Goal: Communication & Community: Answer question/provide support

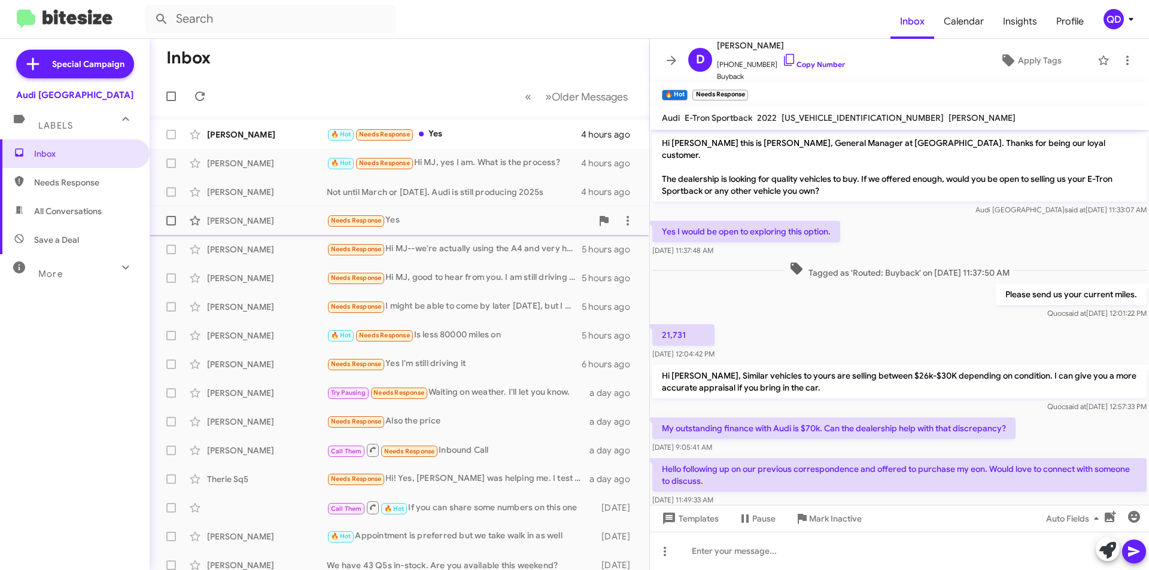
scroll to position [263, 0]
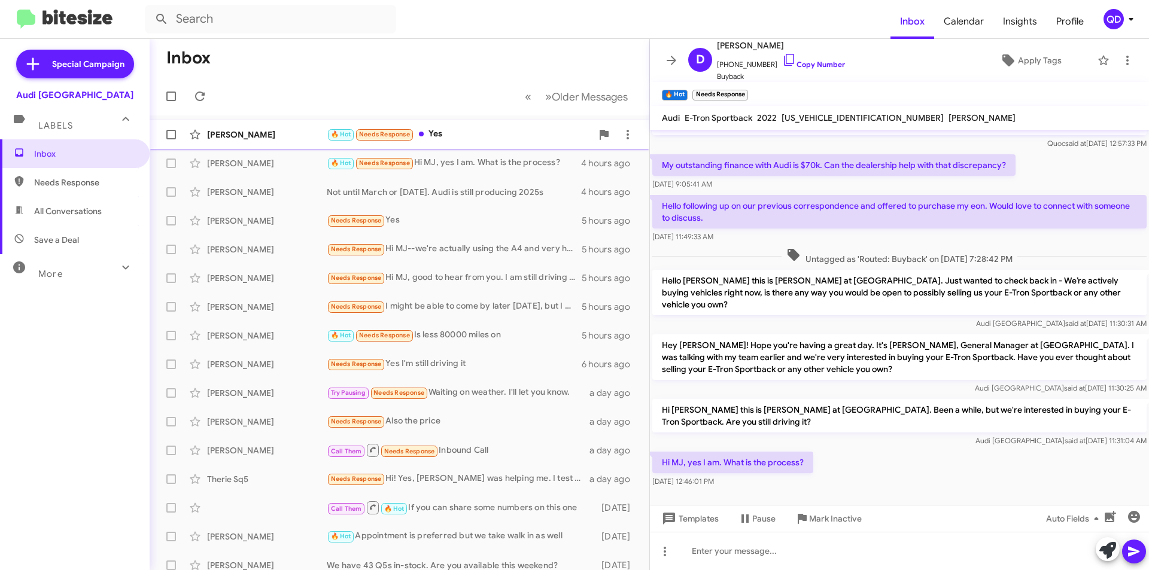
click at [453, 130] on div "🔥 Hot Needs Response Yes" at bounding box center [459, 134] width 265 height 14
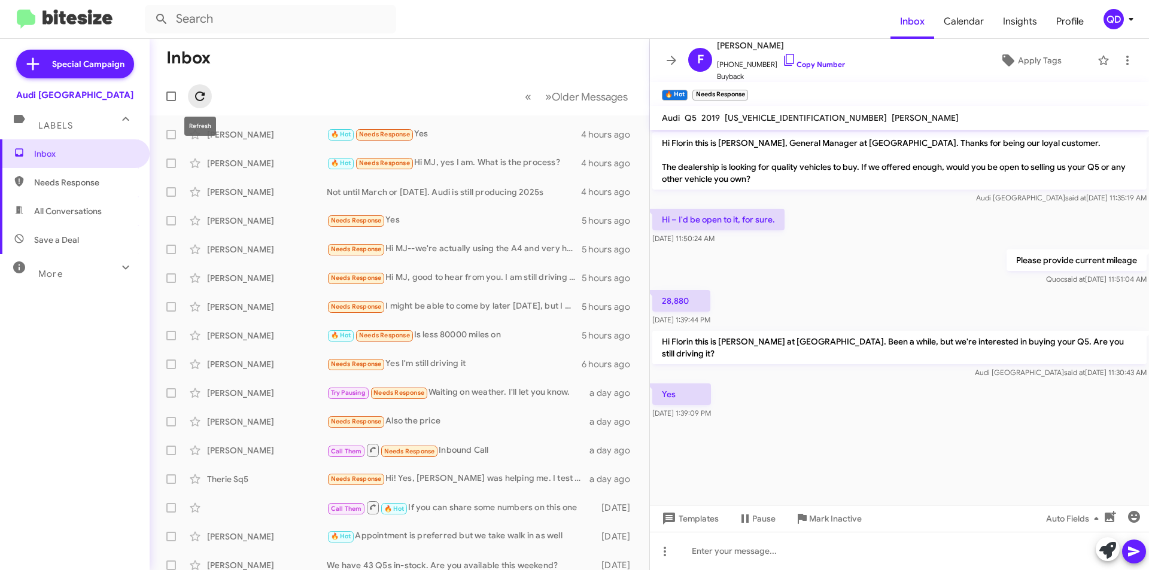
click at [198, 94] on icon at bounding box center [200, 96] width 14 height 14
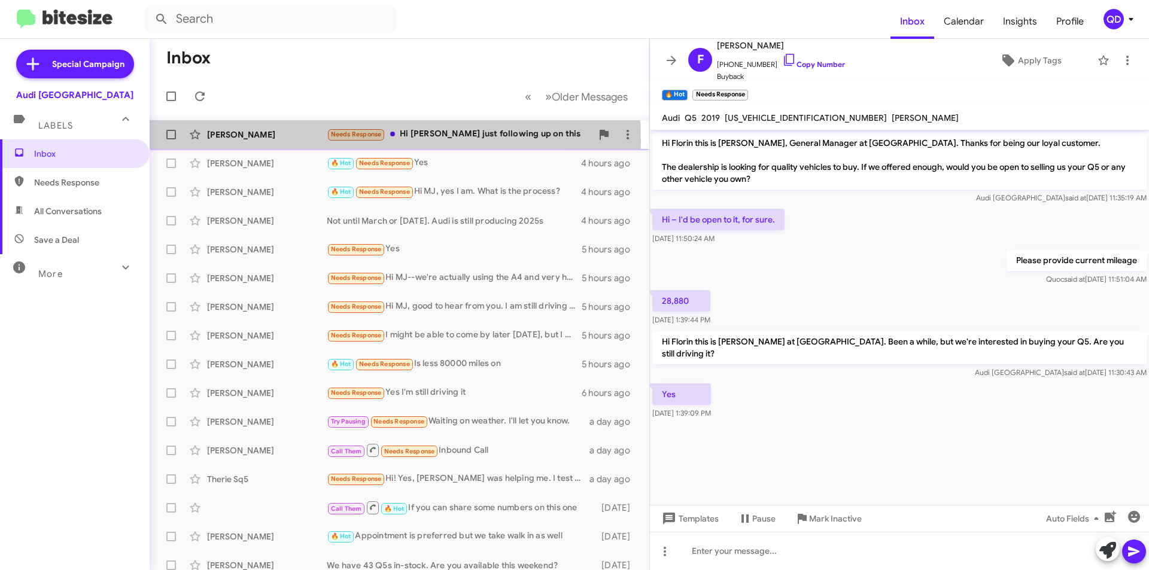
click at [298, 142] on div "[PERSON_NAME] Needs Response Hi Sangha just following up on this 2 minutes ago" at bounding box center [399, 135] width 480 height 24
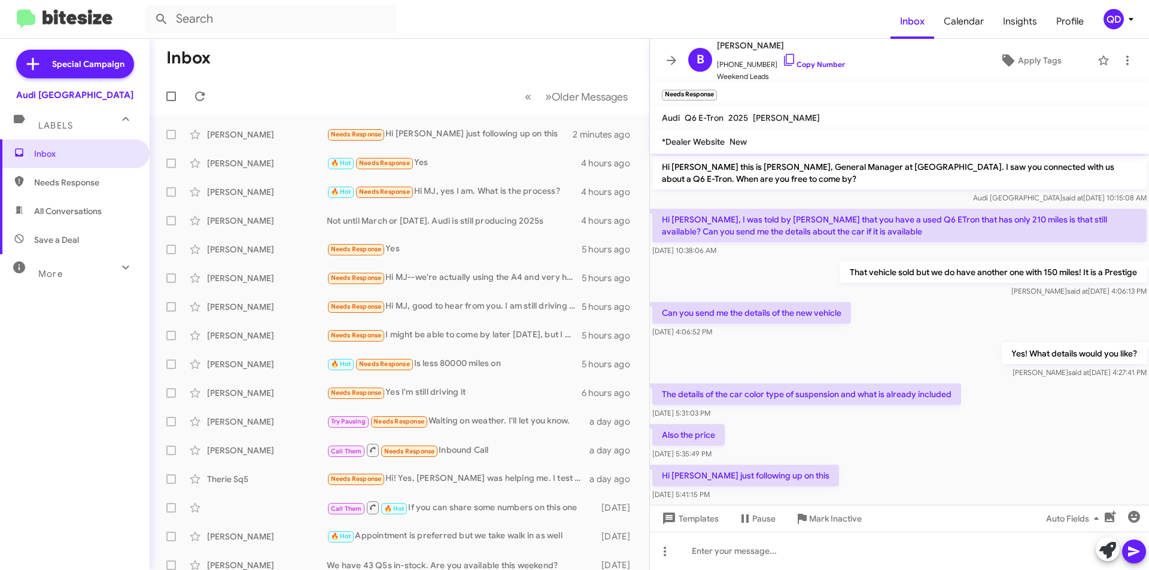
scroll to position [22, 0]
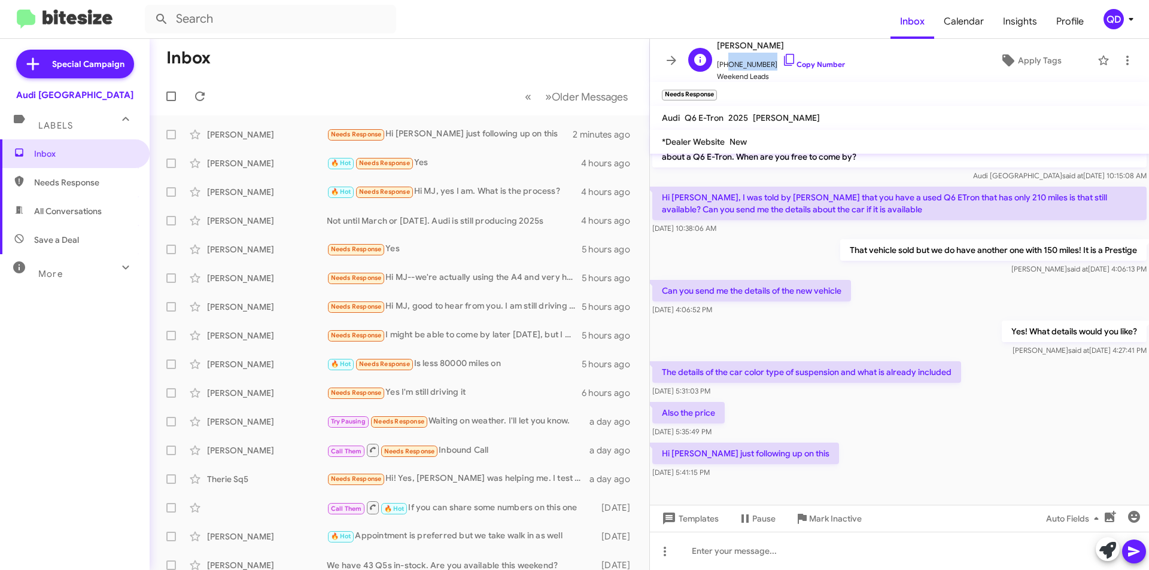
drag, startPoint x: 766, startPoint y: 65, endPoint x: 723, endPoint y: 67, distance: 43.1
click at [723, 67] on span "[PHONE_NUMBER] Copy Number" at bounding box center [781, 62] width 128 height 18
copy span "4088939200"
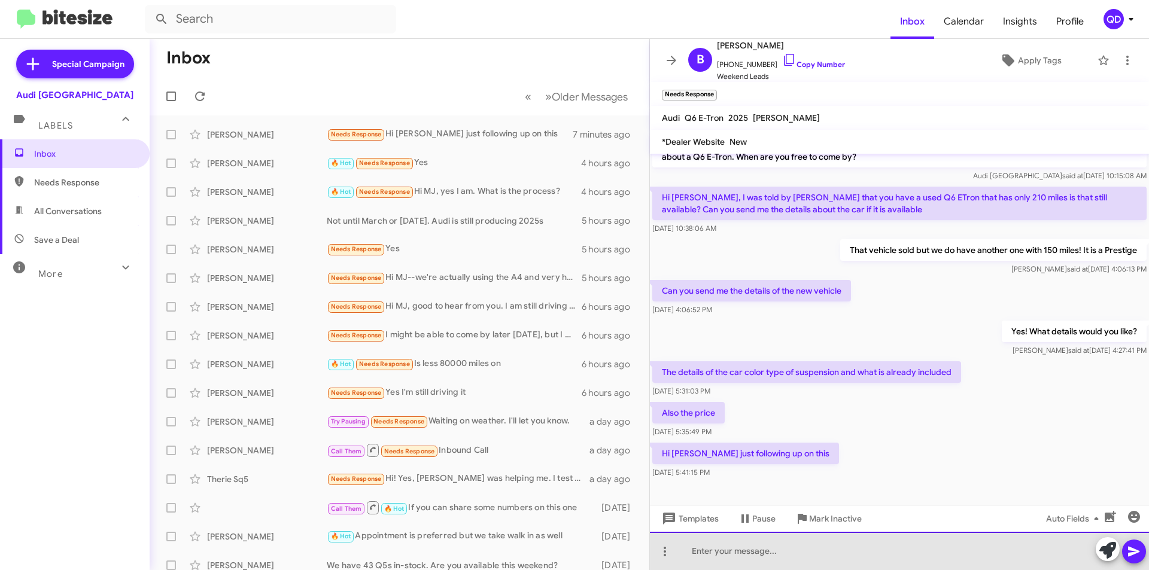
click at [773, 549] on div at bounding box center [899, 551] width 499 height 38
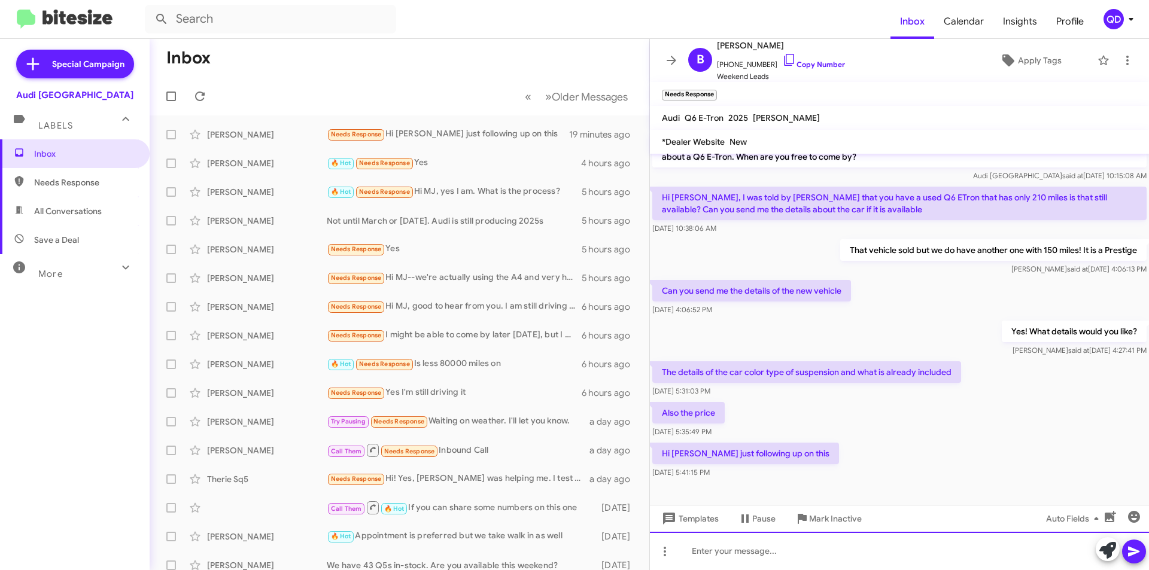
paste div
click at [1133, 555] on icon at bounding box center [1133, 552] width 11 height 10
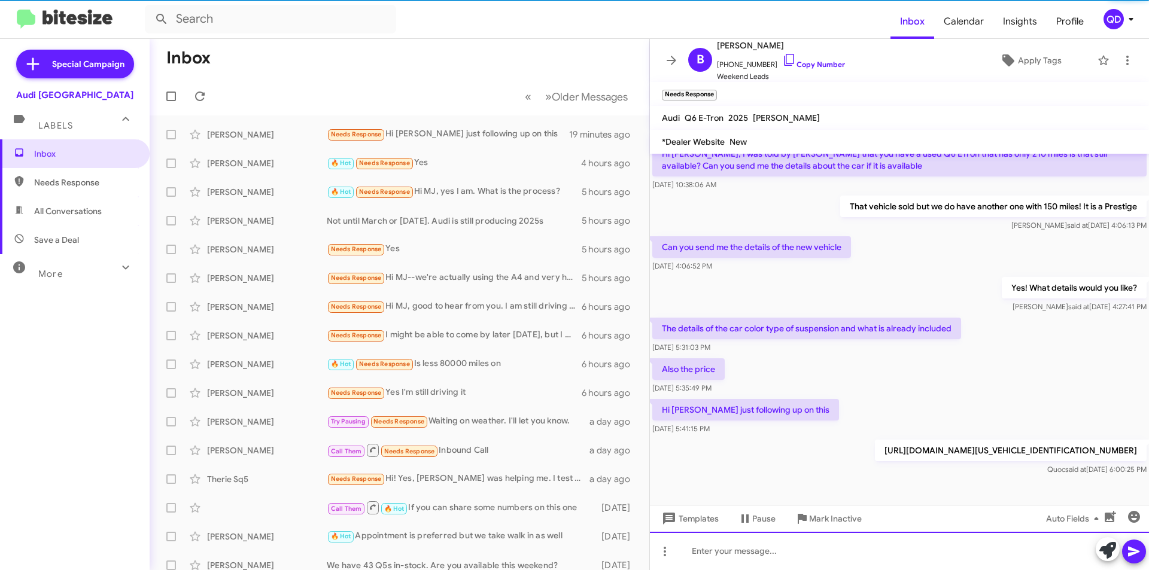
scroll to position [42, 0]
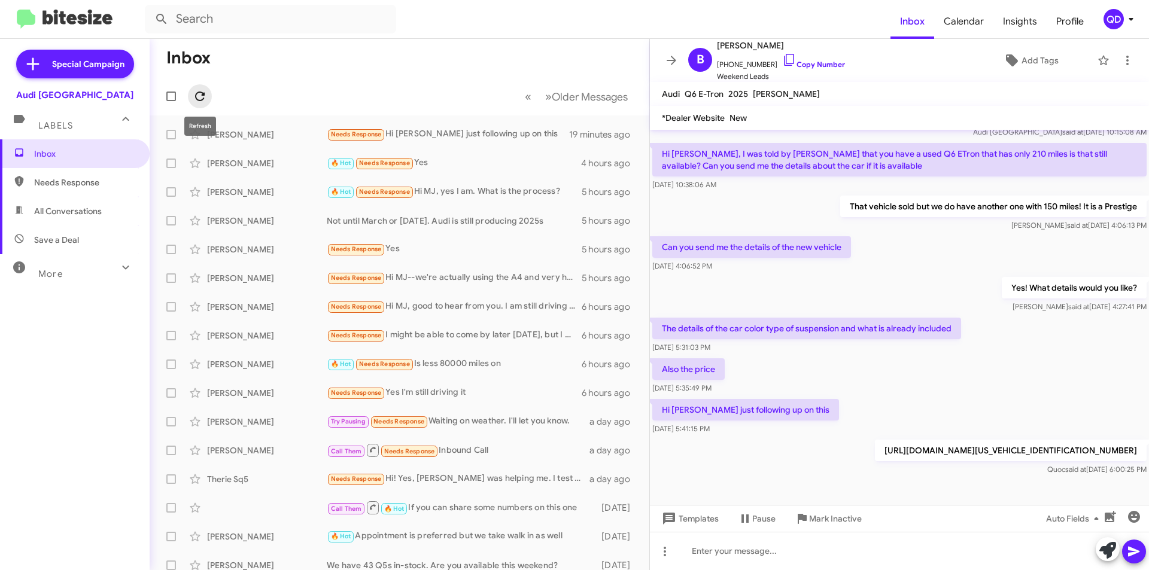
click at [199, 100] on icon at bounding box center [200, 97] width 10 height 10
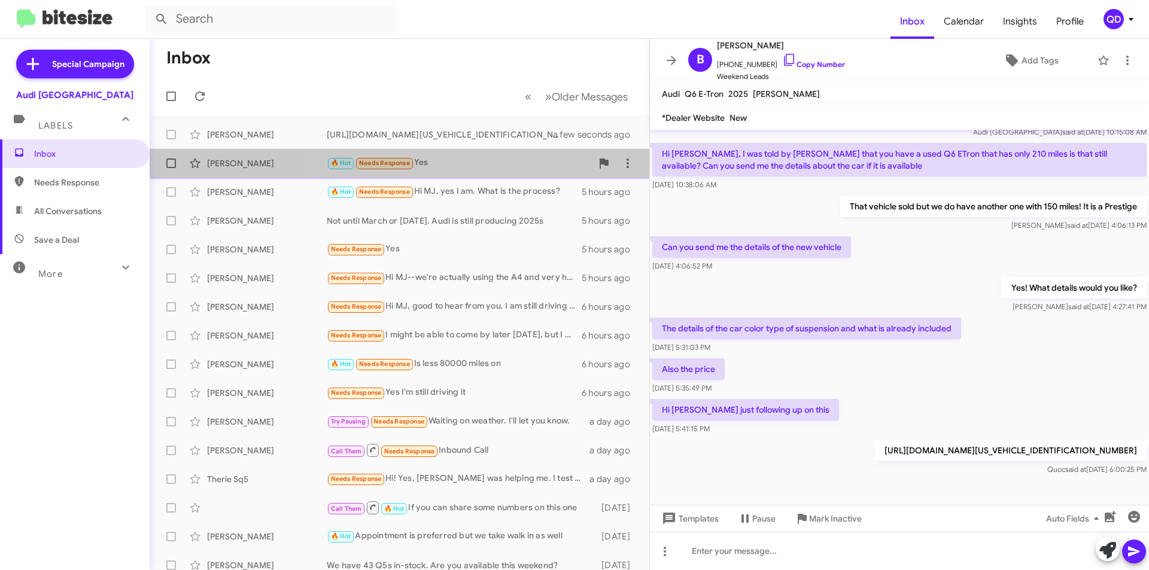
click at [510, 166] on div "🔥 Hot Needs Response Yes" at bounding box center [459, 163] width 265 height 14
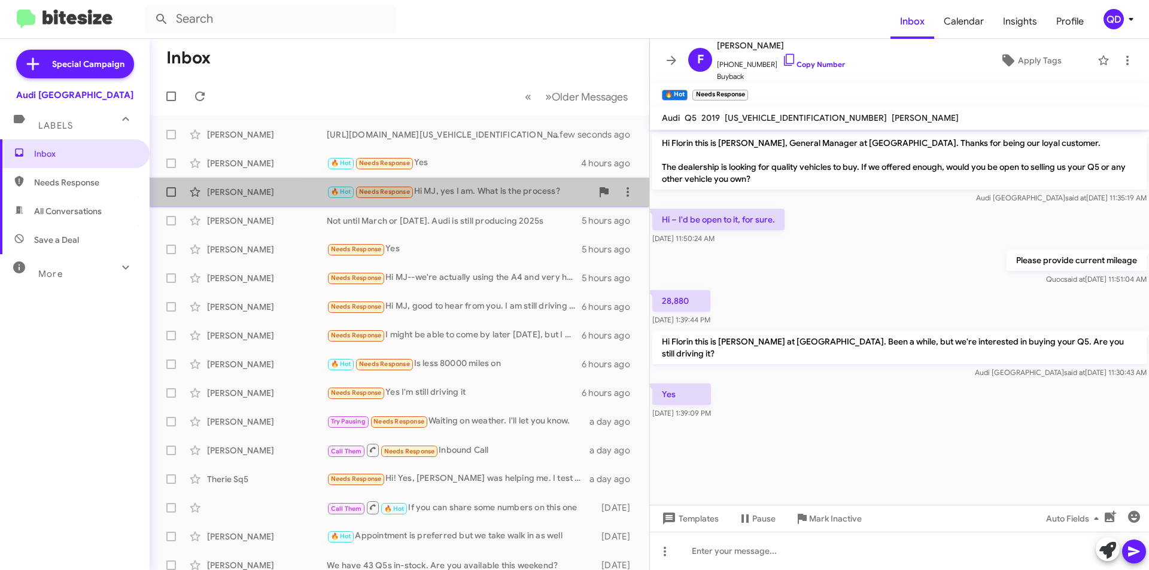
click at [489, 196] on div "🔥 Hot Needs Response Hi MJ, yes I am. What is the process?" at bounding box center [459, 192] width 265 height 14
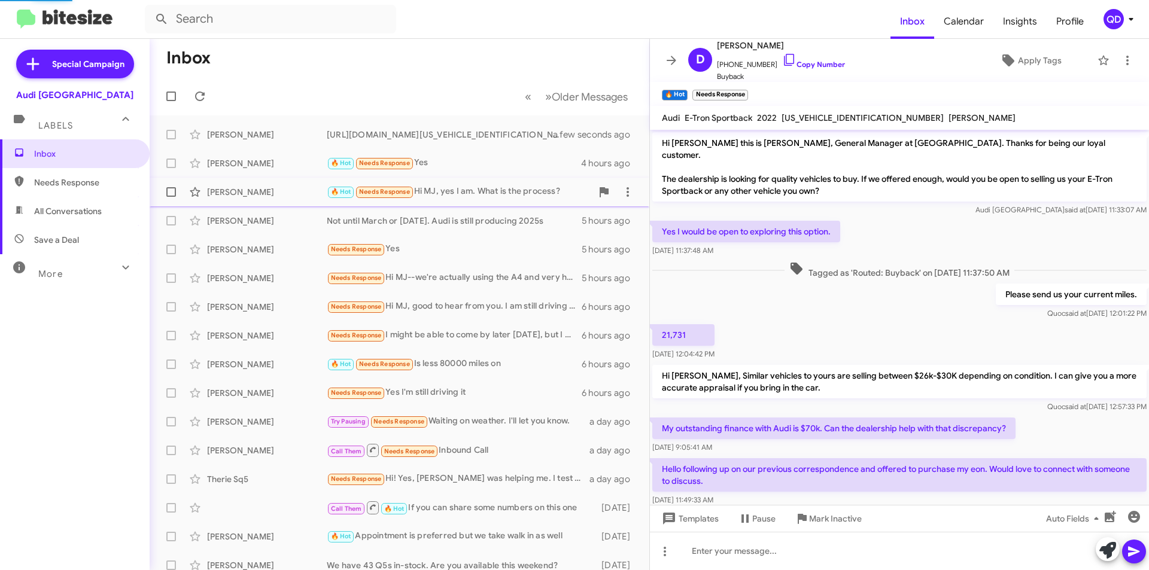
scroll to position [263, 0]
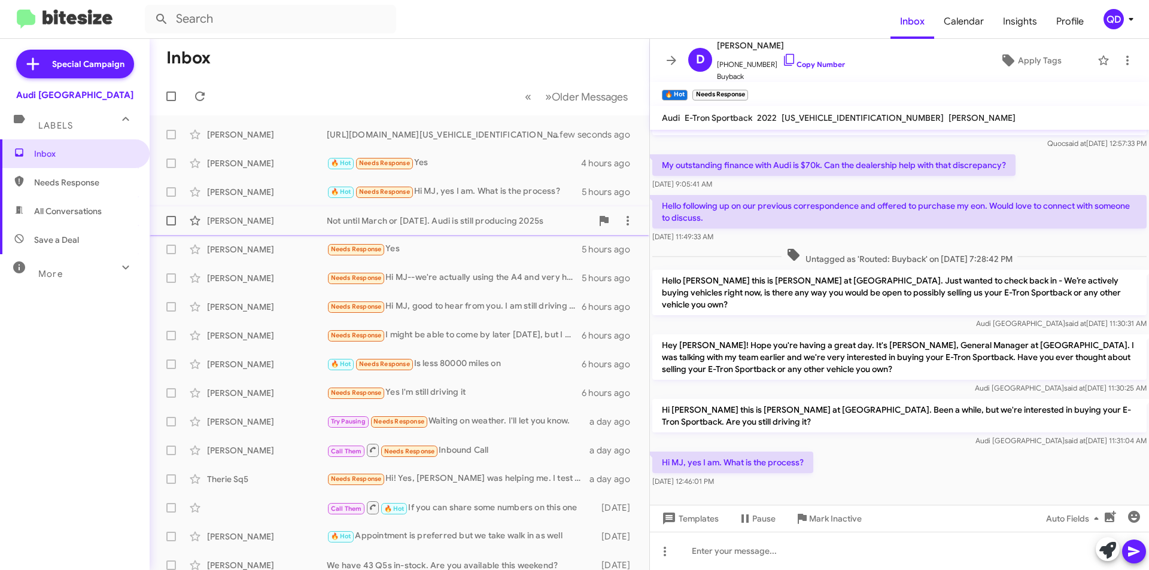
click at [266, 221] on div "[PERSON_NAME]" at bounding box center [267, 221] width 120 height 12
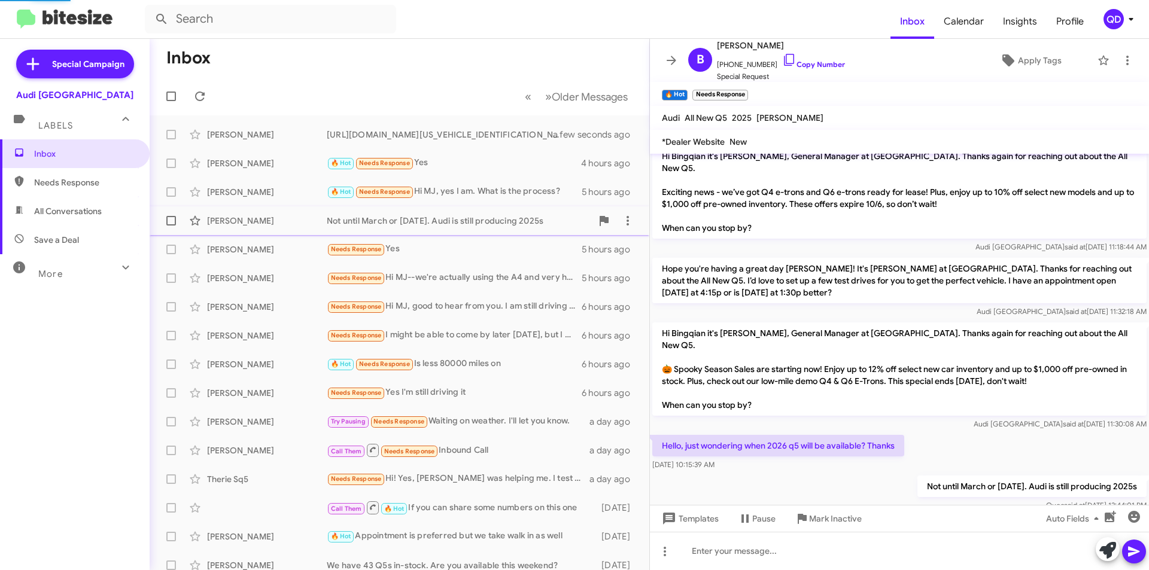
scroll to position [588, 0]
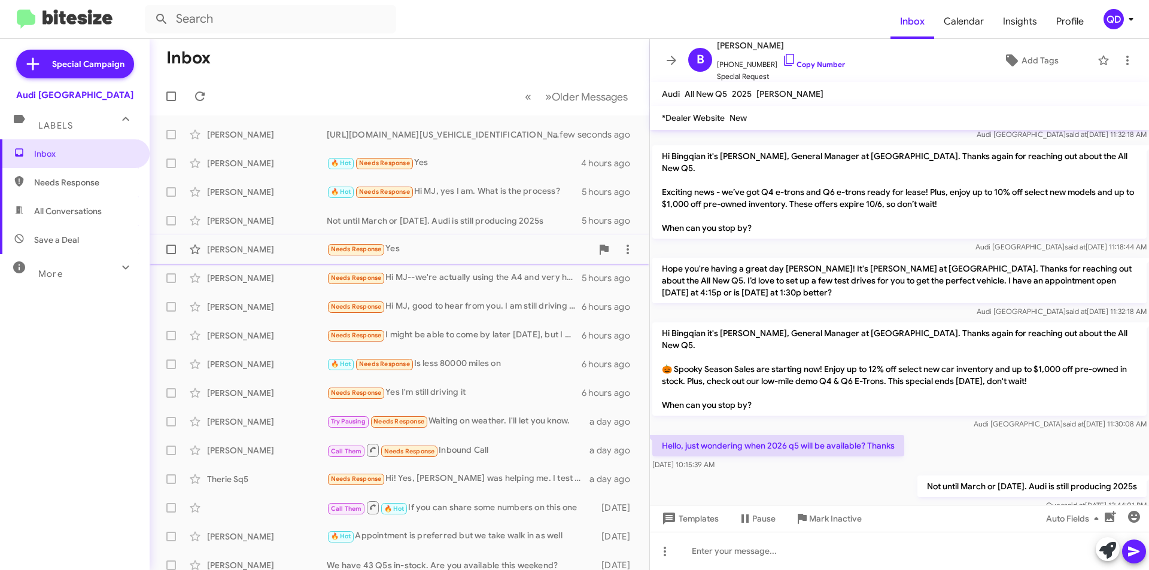
click at [480, 247] on div "Needs Response Yes" at bounding box center [459, 249] width 265 height 14
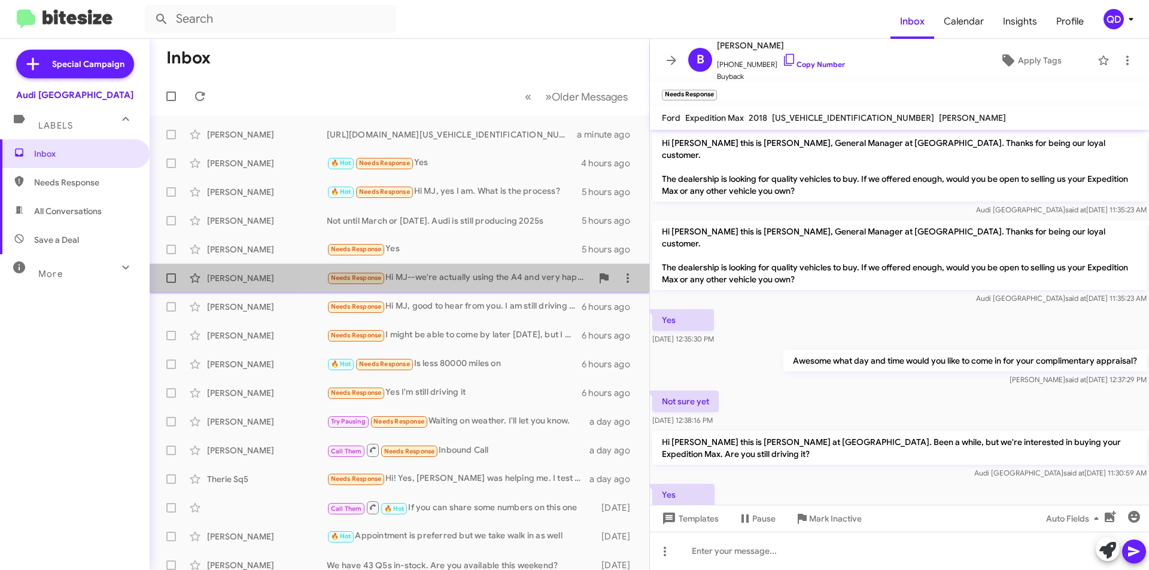
click at [475, 285] on div "Needs Response Hi MJ--we're actually using the A4 and very happy with it. We're…" at bounding box center [459, 278] width 265 height 14
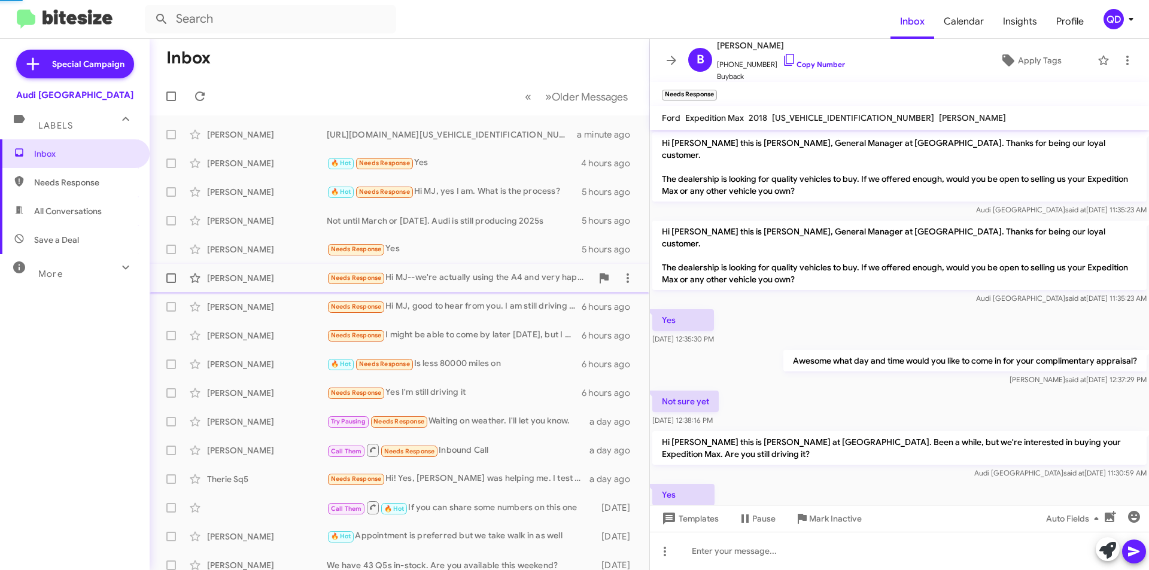
scroll to position [226, 0]
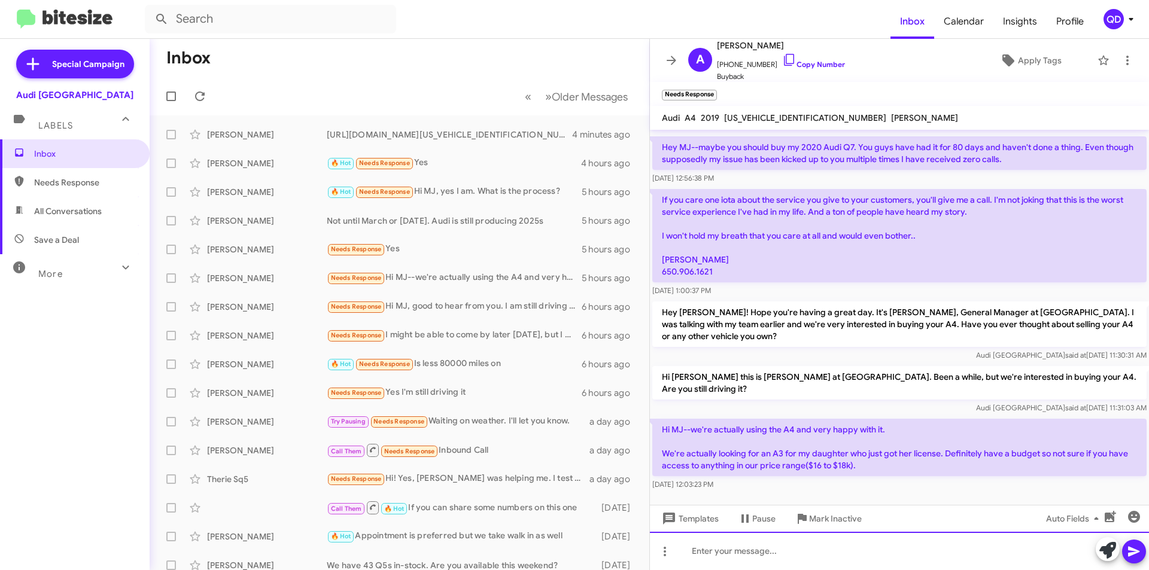
click at [785, 556] on div at bounding box center [899, 551] width 499 height 38
click at [1134, 556] on icon at bounding box center [1134, 551] width 14 height 14
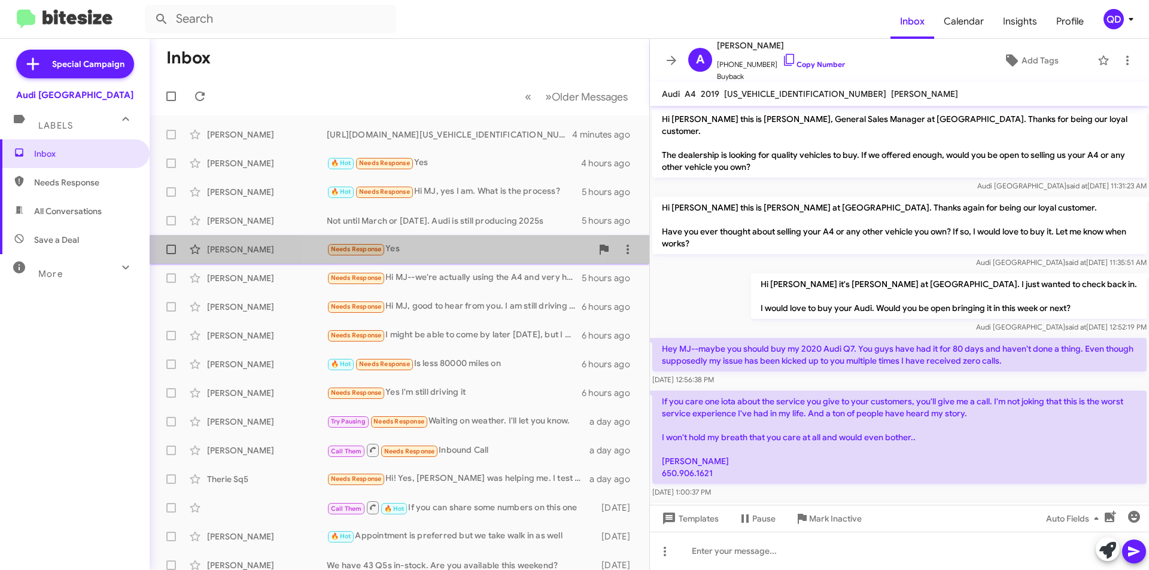
click at [465, 257] on div "[PERSON_NAME] Needs Response Yes 5 hours ago" at bounding box center [399, 250] width 480 height 24
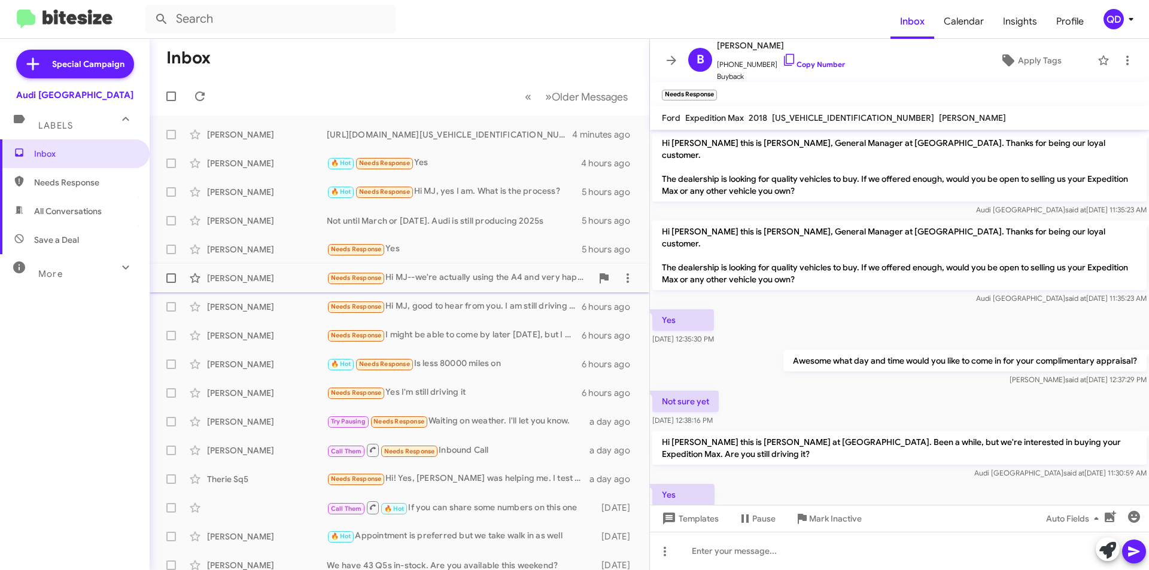
click at [482, 279] on div "Needs Response Hi MJ--we're actually using the A4 and very happy with it. We're…" at bounding box center [459, 278] width 265 height 14
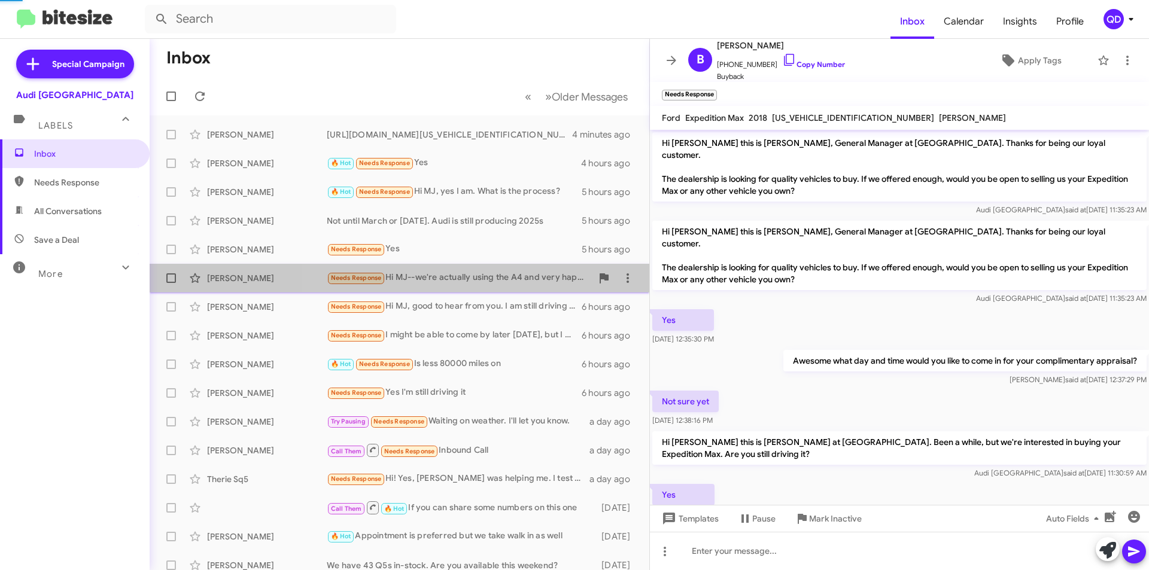
scroll to position [245, 0]
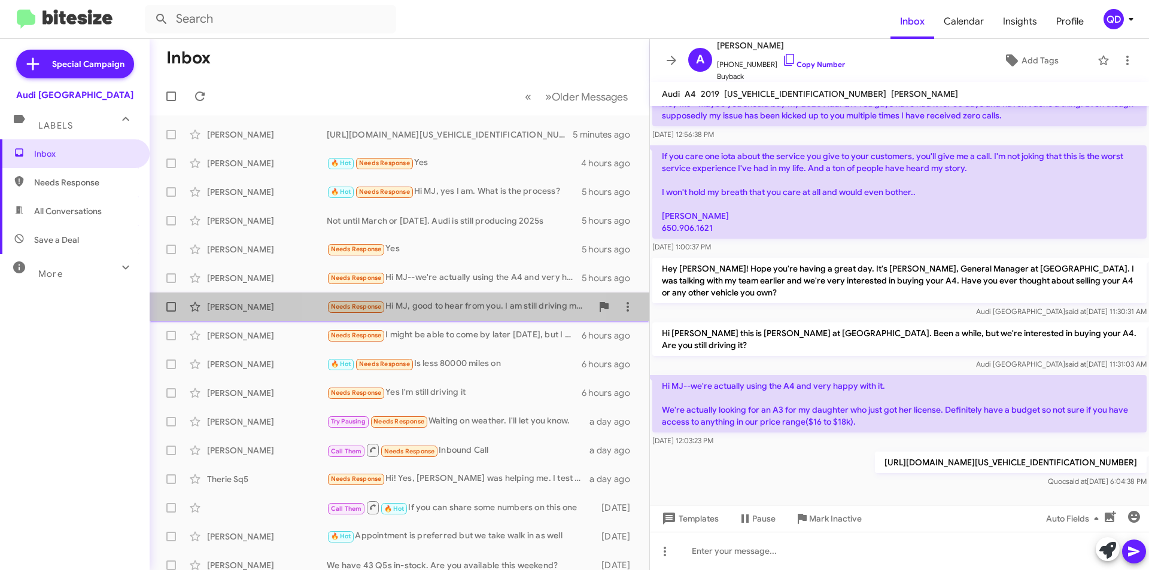
click at [458, 309] on div "Needs Response Hi MJ, good to hear from you. I am still driving my Q3. Would yo…" at bounding box center [459, 307] width 265 height 14
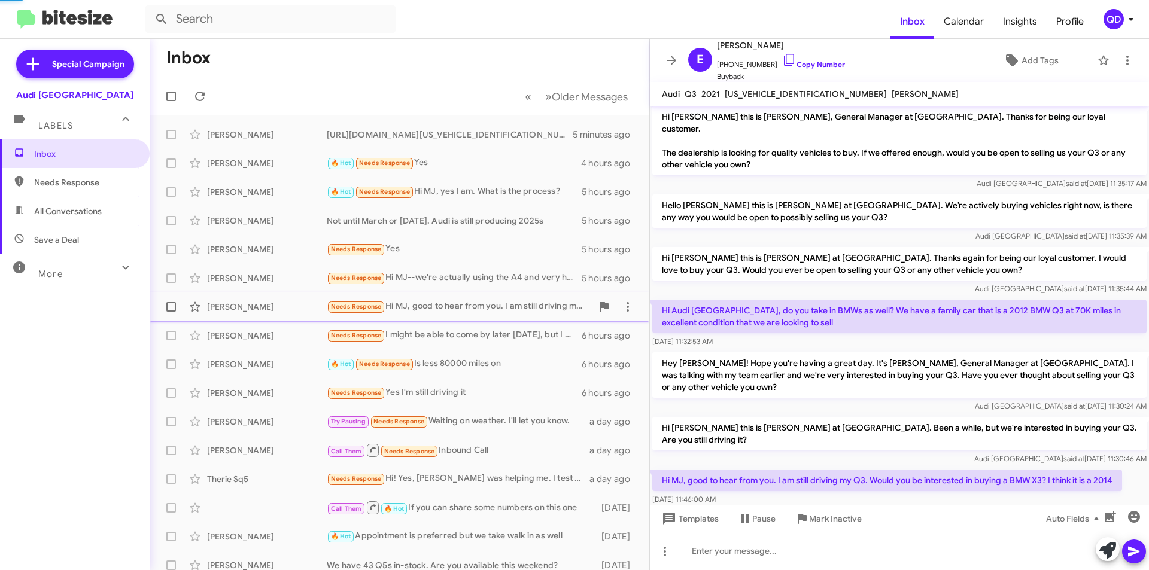
scroll to position [26, 0]
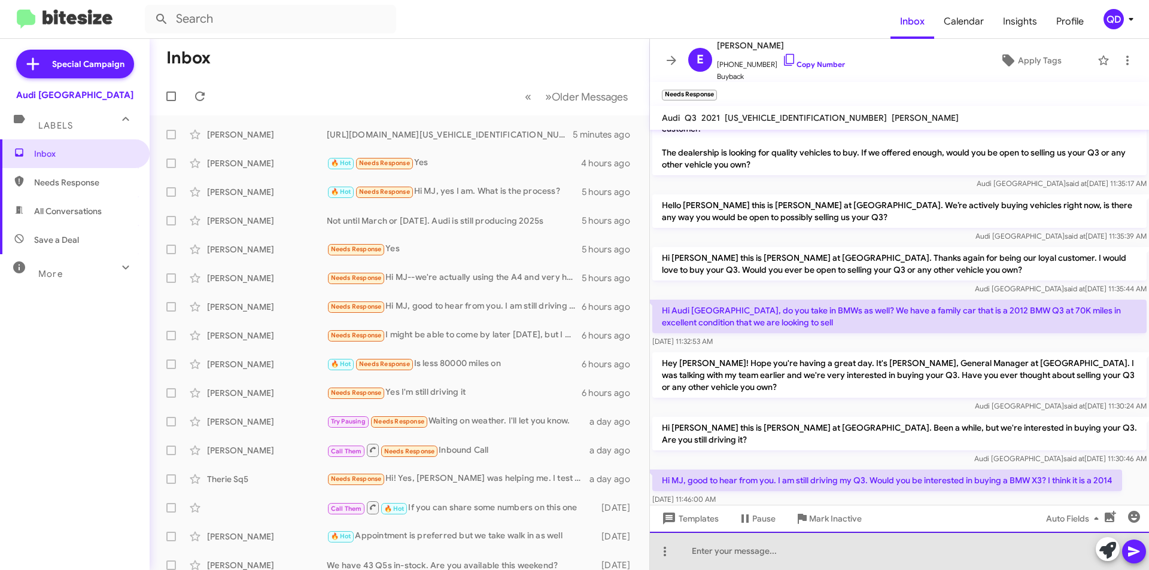
click at [862, 552] on div at bounding box center [899, 551] width 499 height 38
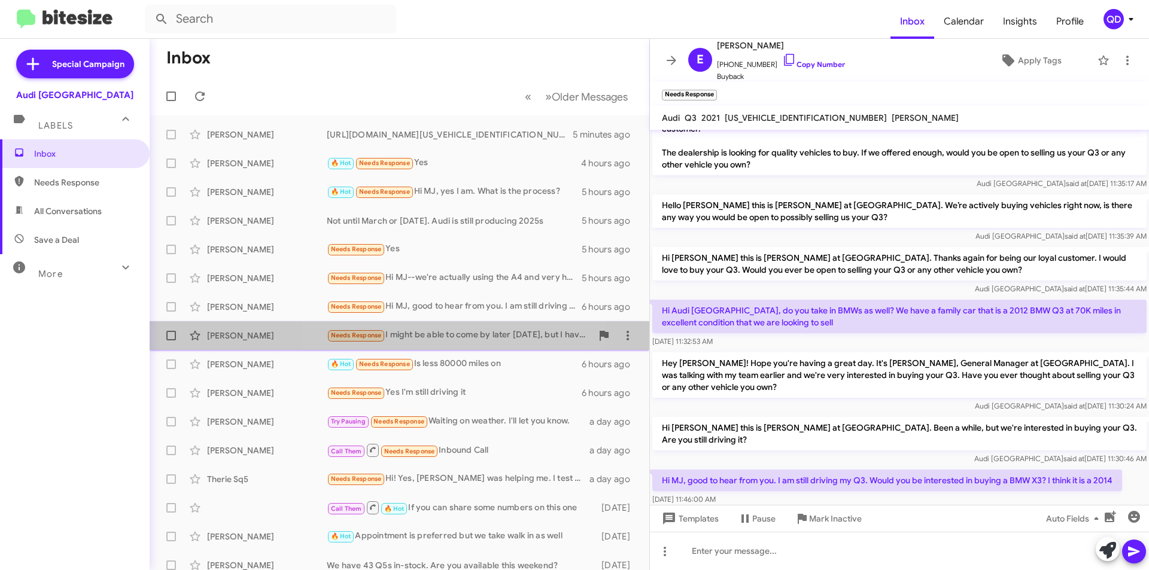
click at [437, 333] on div "Needs Response I might be able to come by later [DATE], but I have almost 60,00…" at bounding box center [459, 335] width 265 height 14
